Goal: Browse casually: Explore the website without a specific task or goal

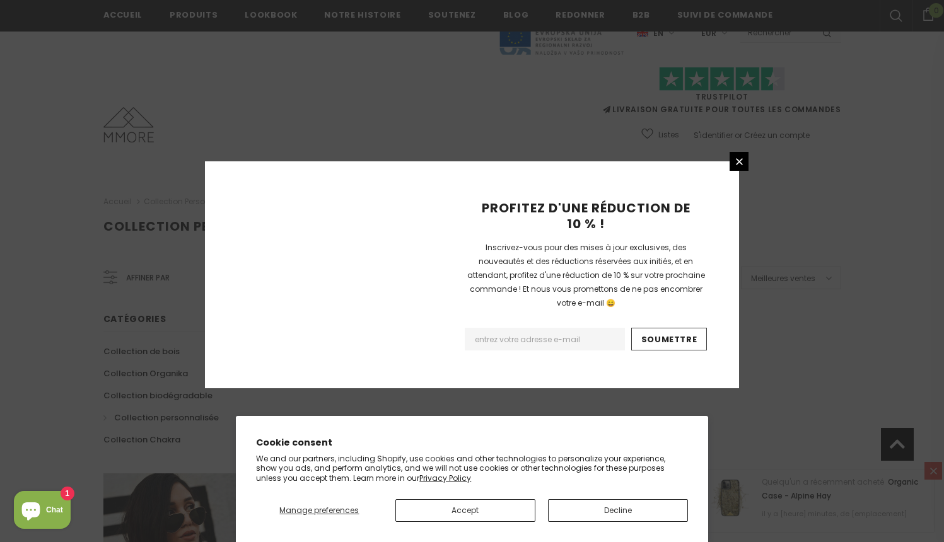
scroll to position [781, 0]
